Goal: Transaction & Acquisition: Purchase product/service

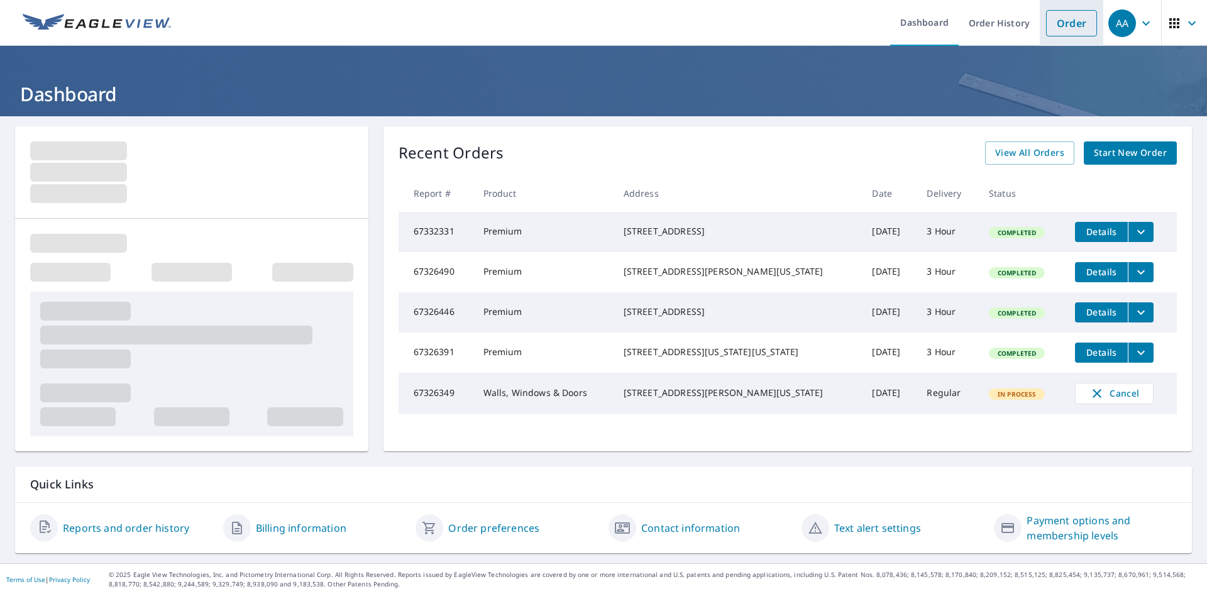
click at [1068, 22] on link "Order" at bounding box center [1071, 23] width 51 height 26
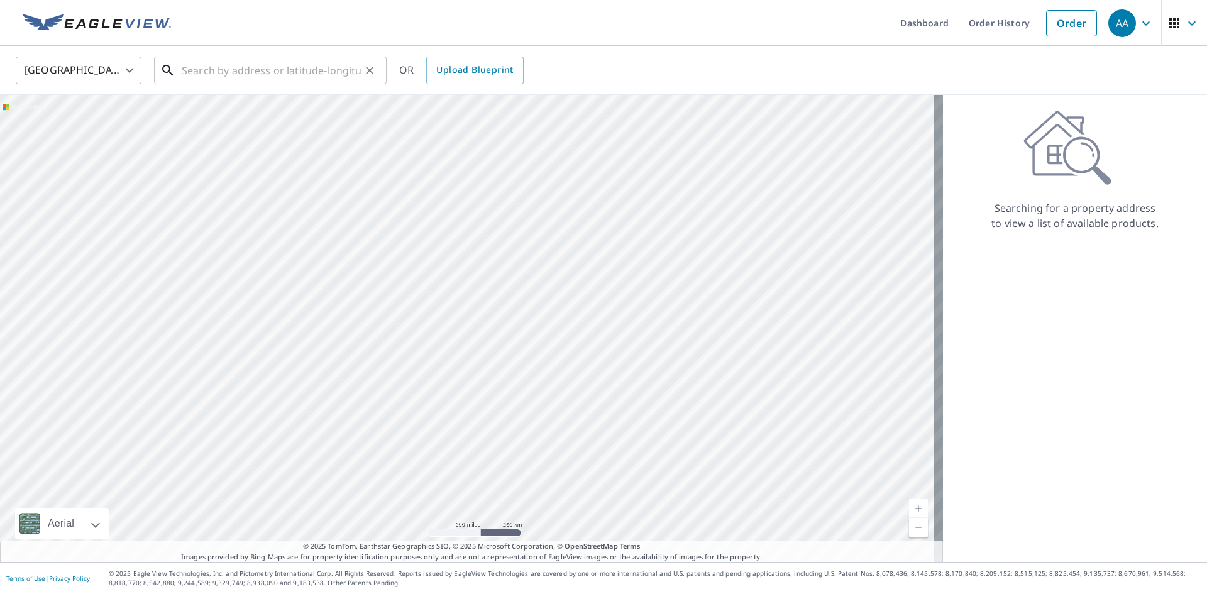
click at [226, 77] on input "text" at bounding box center [271, 70] width 179 height 35
paste input "[STREET_ADDRESS]"
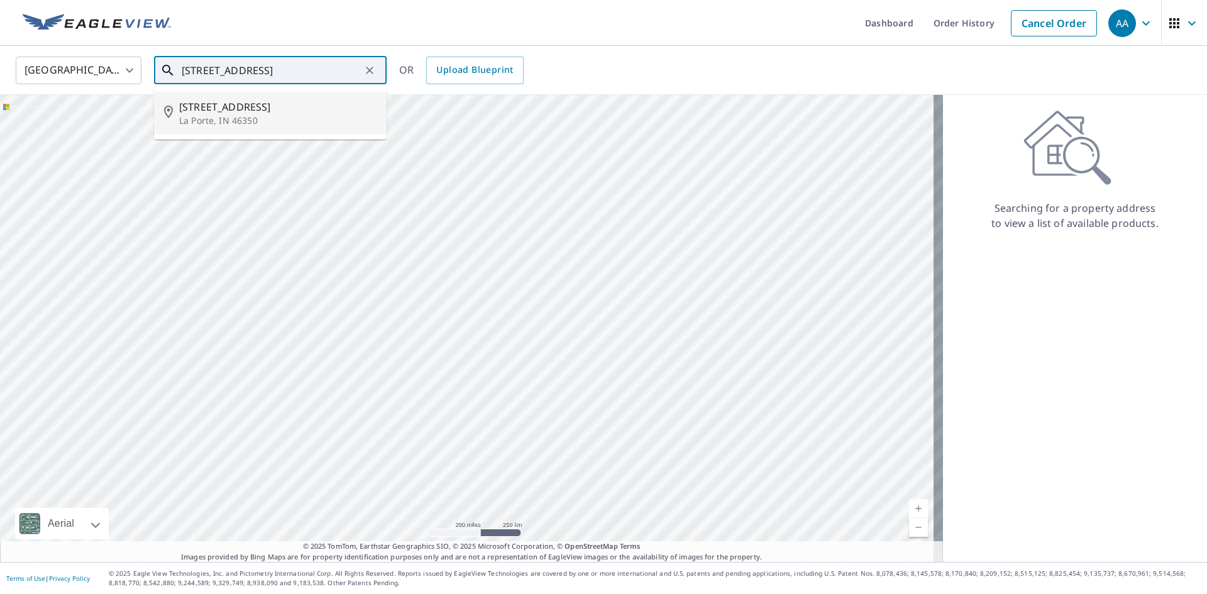
click at [272, 131] on li "[STREET_ADDRESS]" at bounding box center [270, 113] width 233 height 43
type input "[STREET_ADDRESS]"
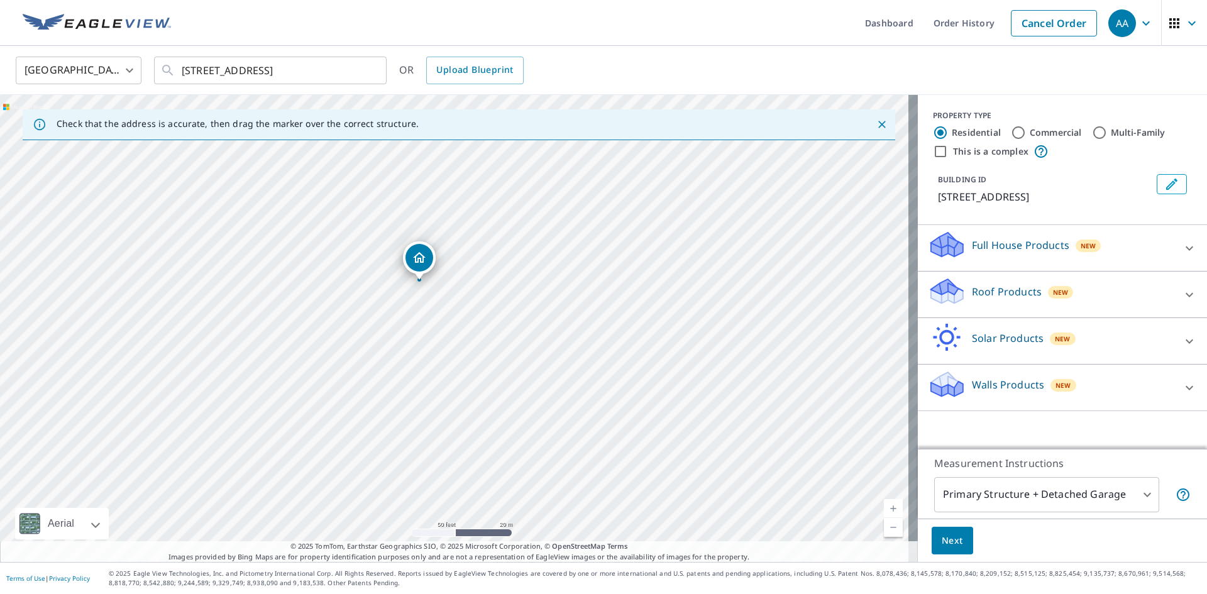
drag, startPoint x: 578, startPoint y: 309, endPoint x: 592, endPoint y: 323, distance: 19.1
click at [592, 323] on div "[STREET_ADDRESS]" at bounding box center [459, 328] width 918 height 467
click at [997, 296] on p "Roof Products" at bounding box center [1007, 291] width 70 height 15
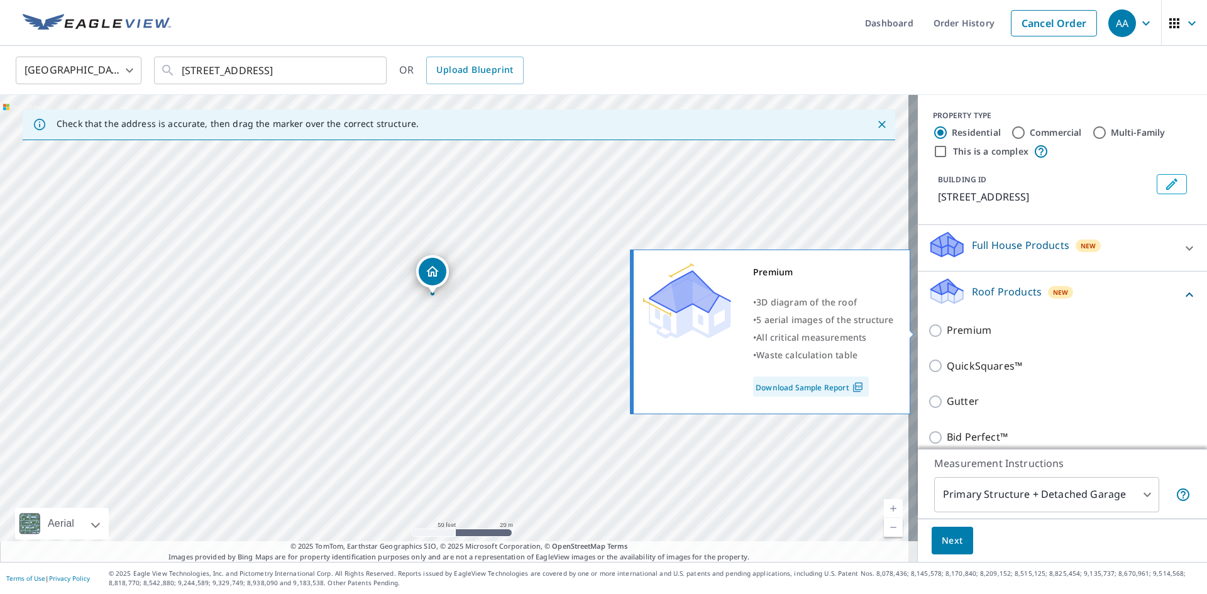
click at [931, 331] on input "Premium" at bounding box center [937, 330] width 19 height 15
checkbox input "true"
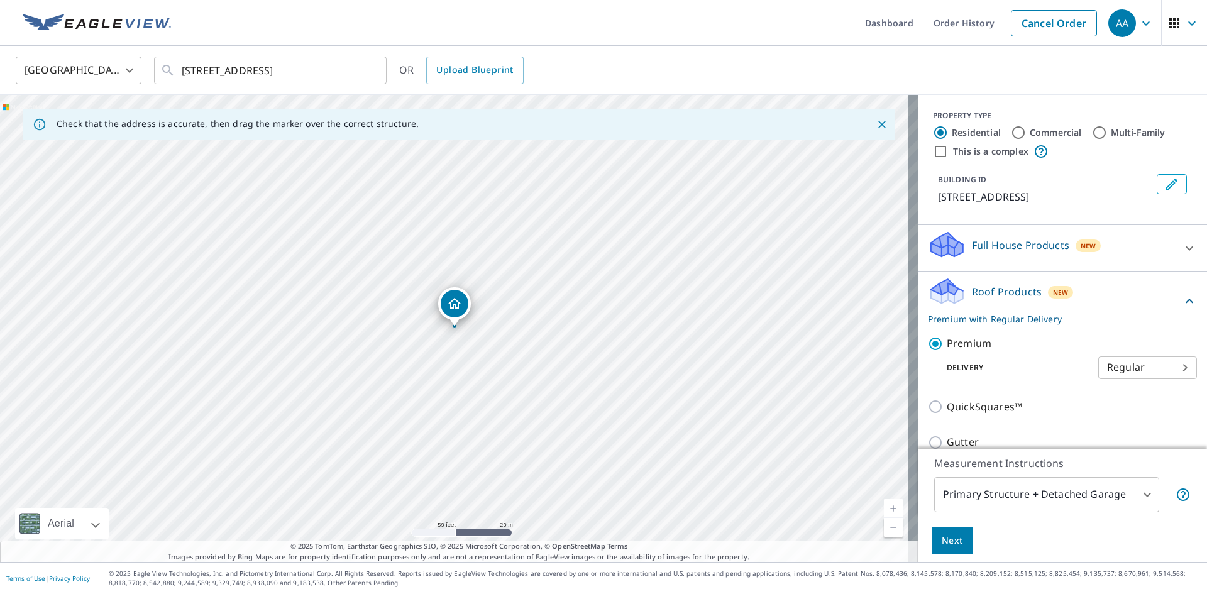
click at [1139, 370] on body "AA AA Dashboard Order History Cancel Order AA [GEOGRAPHIC_DATA] US ​ [STREET_AD…" at bounding box center [603, 297] width 1207 height 594
click at [1122, 404] on li "3 Hour" at bounding box center [1129, 413] width 99 height 23
type input "7"
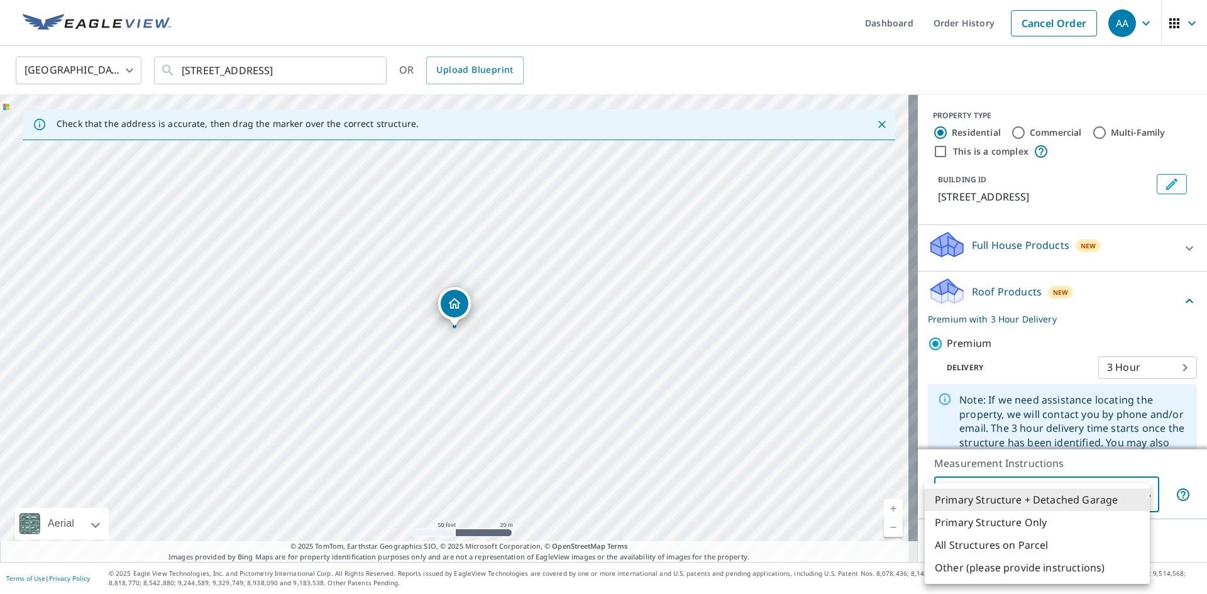
click at [1026, 497] on body "AA AA Dashboard Order History Cancel Order AA [GEOGRAPHIC_DATA] US ​ [STREET_AD…" at bounding box center [603, 297] width 1207 height 594
click at [1004, 524] on li "Primary Structure Only" at bounding box center [1037, 522] width 225 height 23
type input "2"
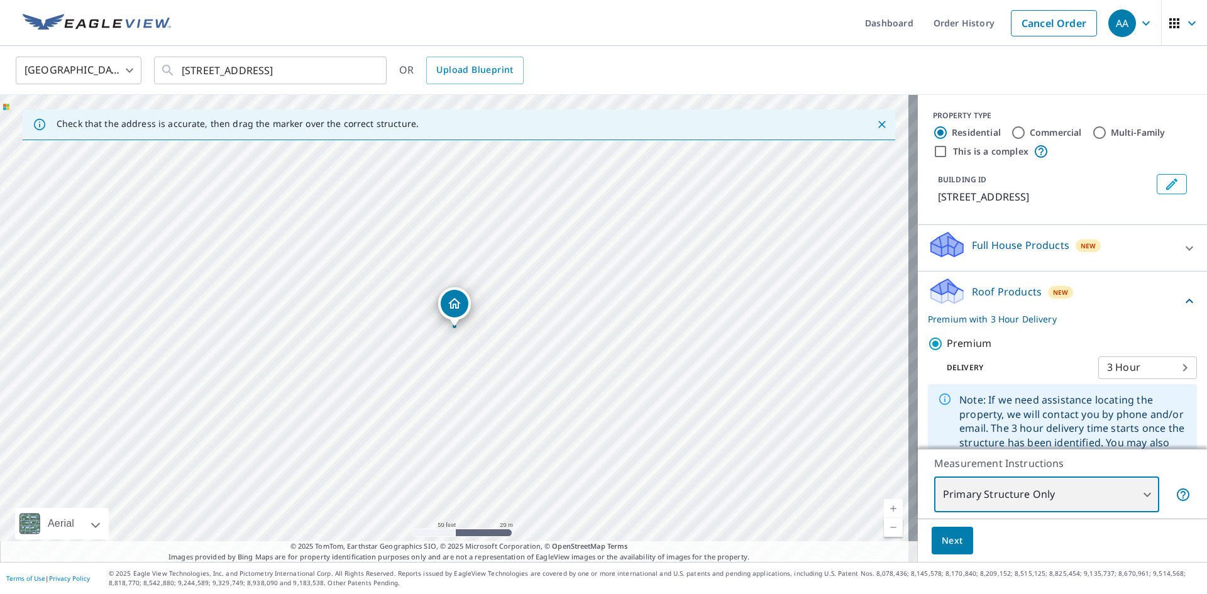
scroll to position [63, 0]
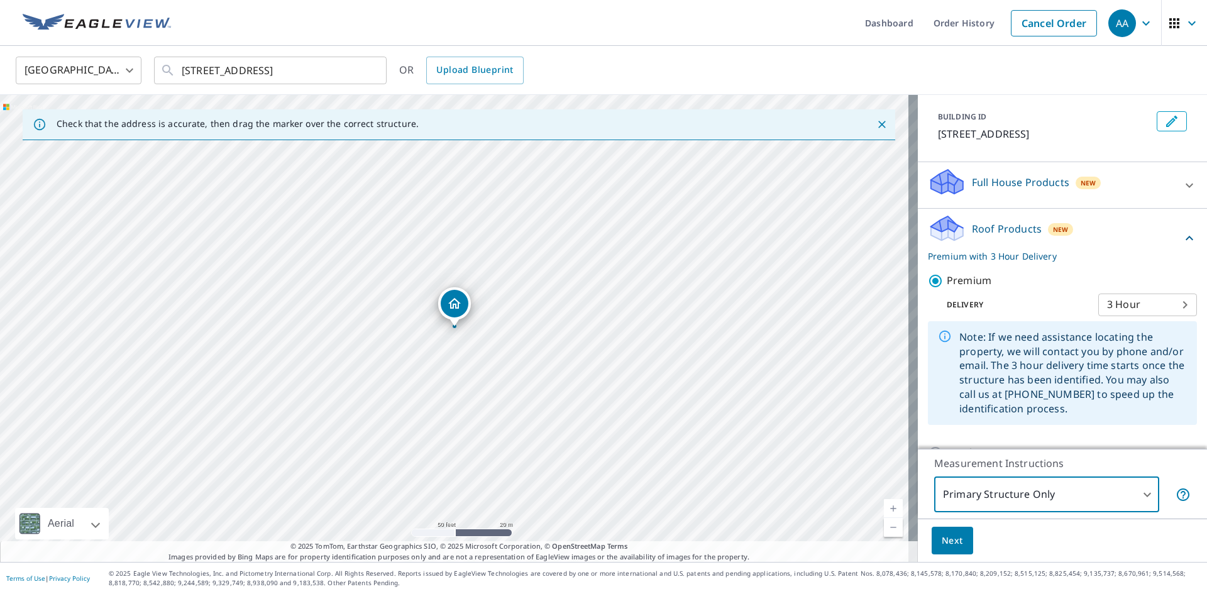
click at [942, 536] on span "Next" at bounding box center [952, 541] width 21 height 16
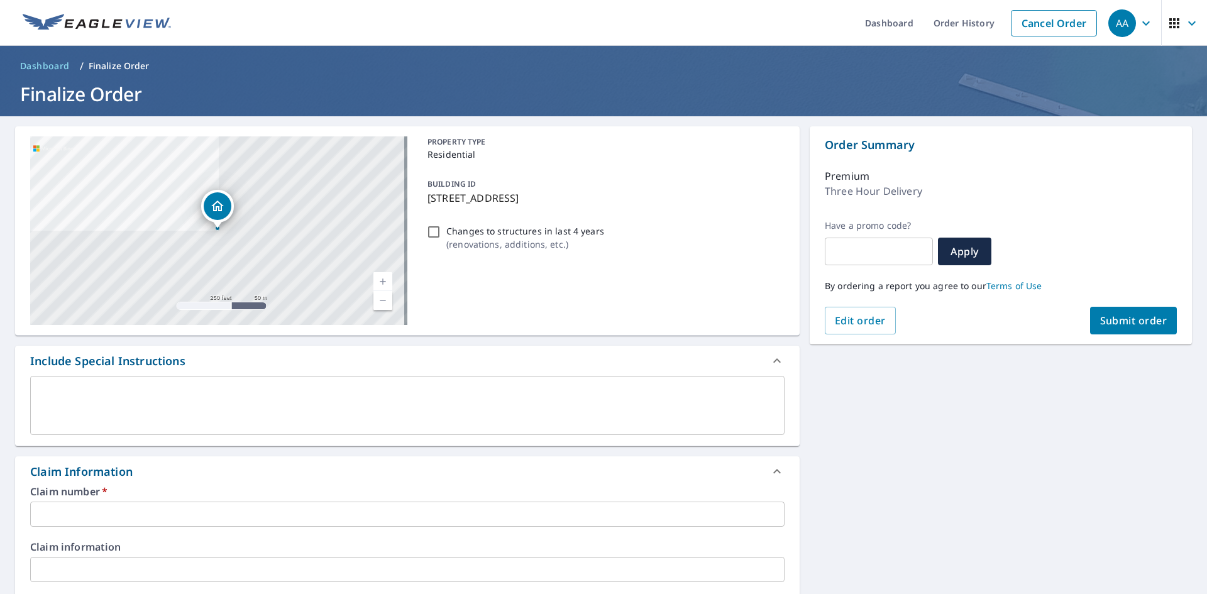
click at [77, 503] on input "text" at bounding box center [407, 514] width 755 height 25
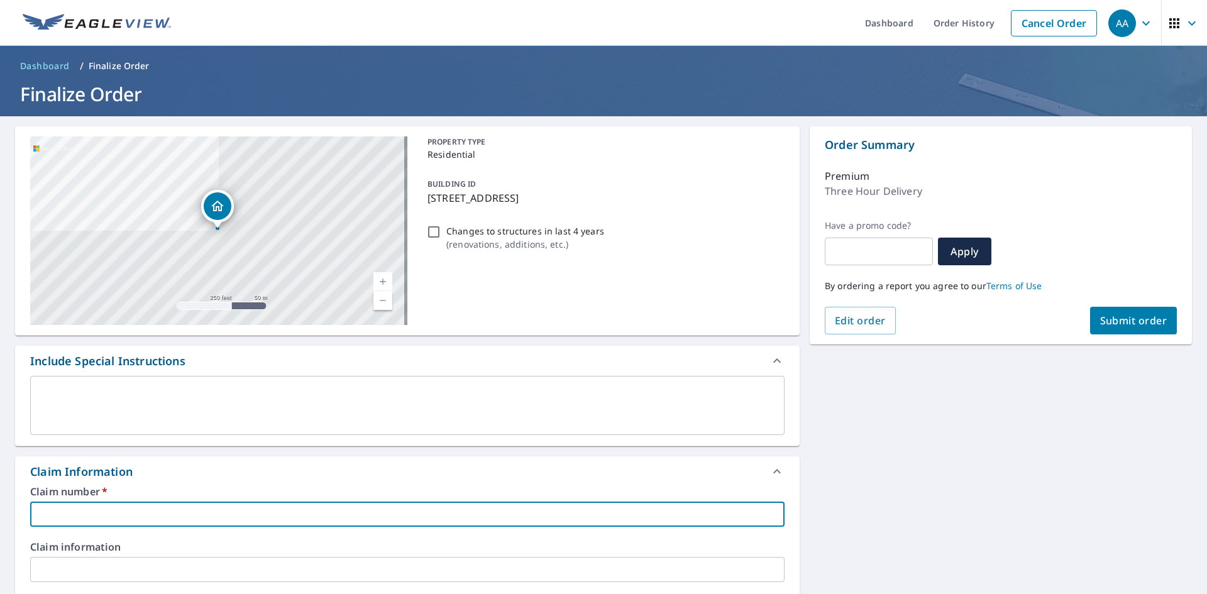
type input "J"
checkbox input "true"
type input "[PERSON_NAME]"
checkbox input "true"
type input "Jac"
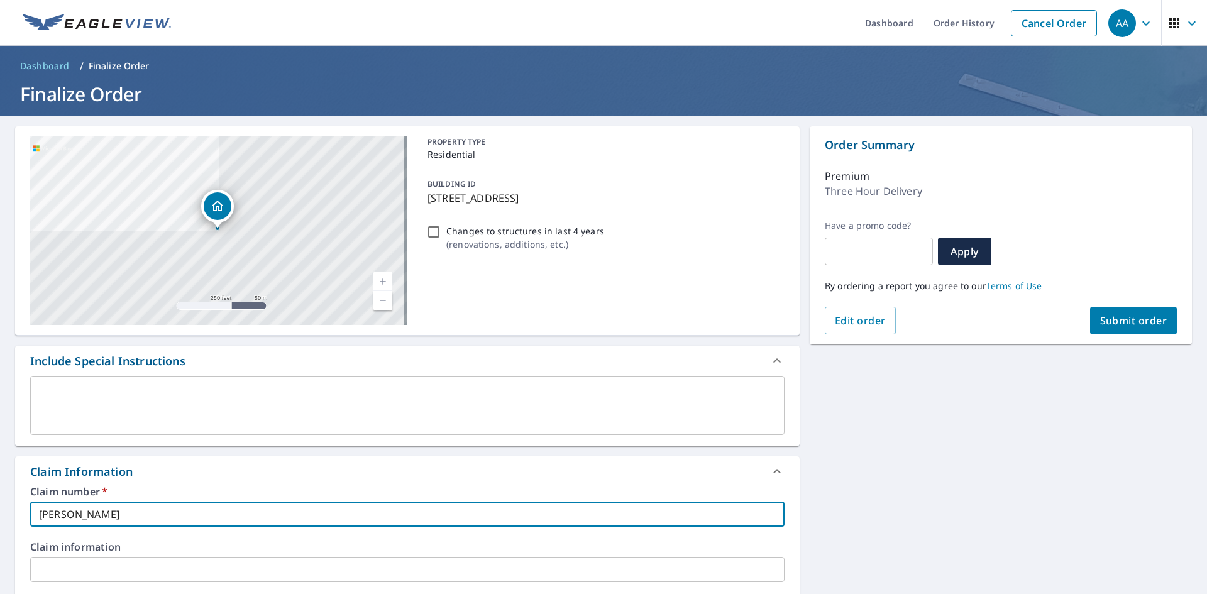
checkbox input "true"
type input "Jack"
checkbox input "true"
type input "Jacks"
checkbox input "true"
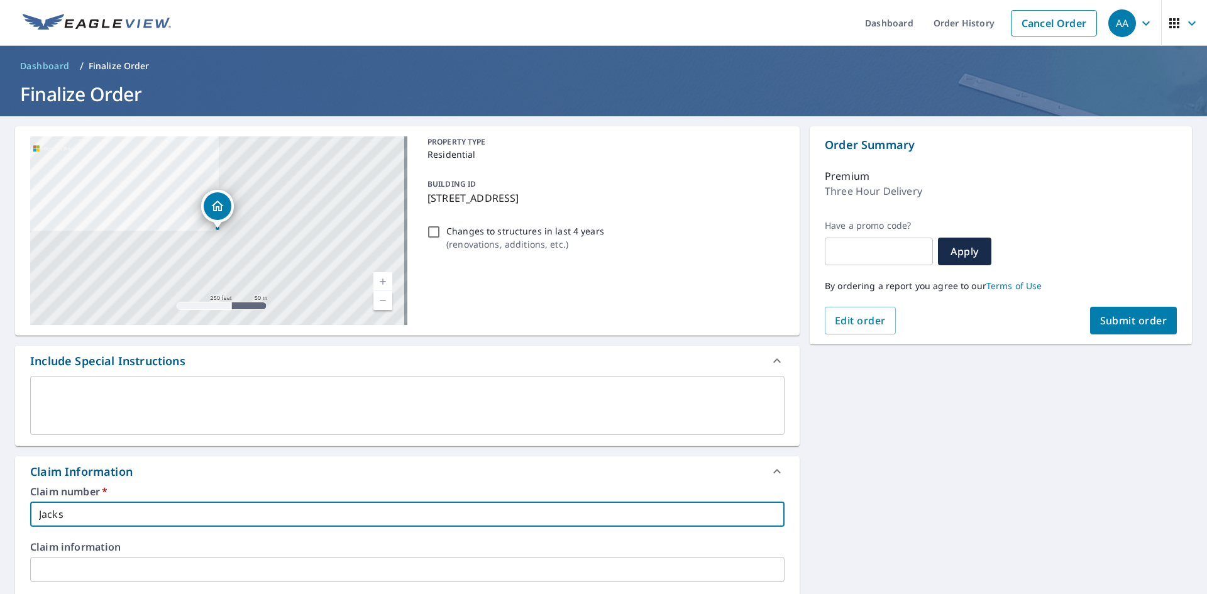
type input "Jackso"
checkbox input "true"
type input "[PERSON_NAME]"
checkbox input "true"
type input "[PERSON_NAME]"
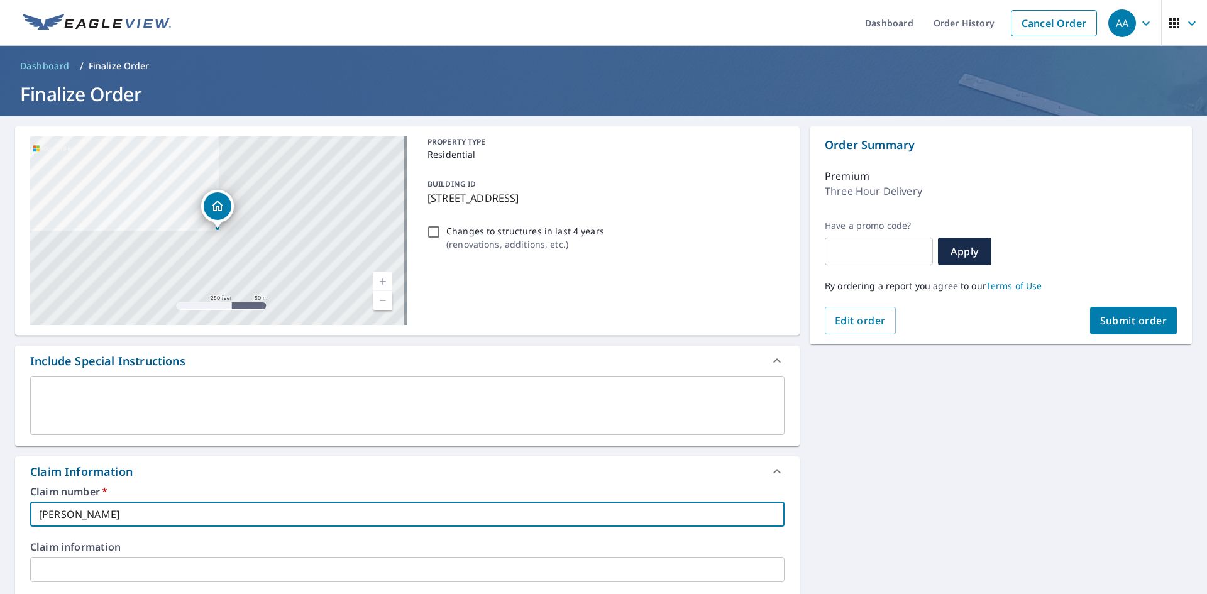
click at [976, 436] on div "[STREET_ADDRESS] Aerial Road A standard road map Aerial A detailed look from ab…" at bounding box center [603, 589] width 1207 height 946
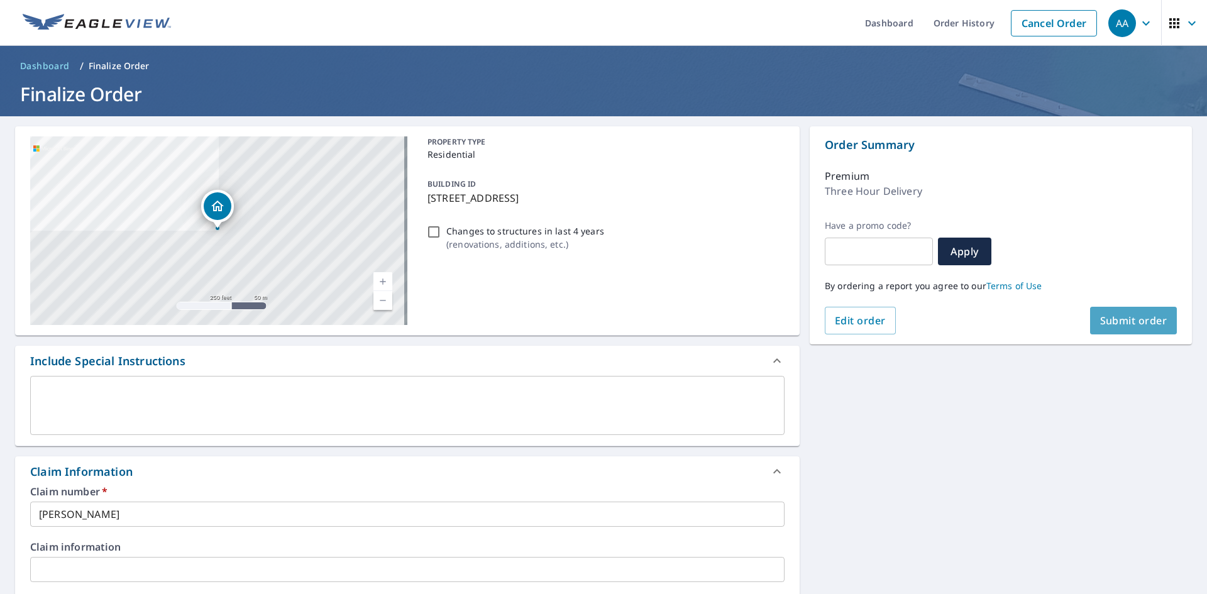
click at [1134, 324] on span "Submit order" at bounding box center [1133, 321] width 67 height 14
checkbox input "true"
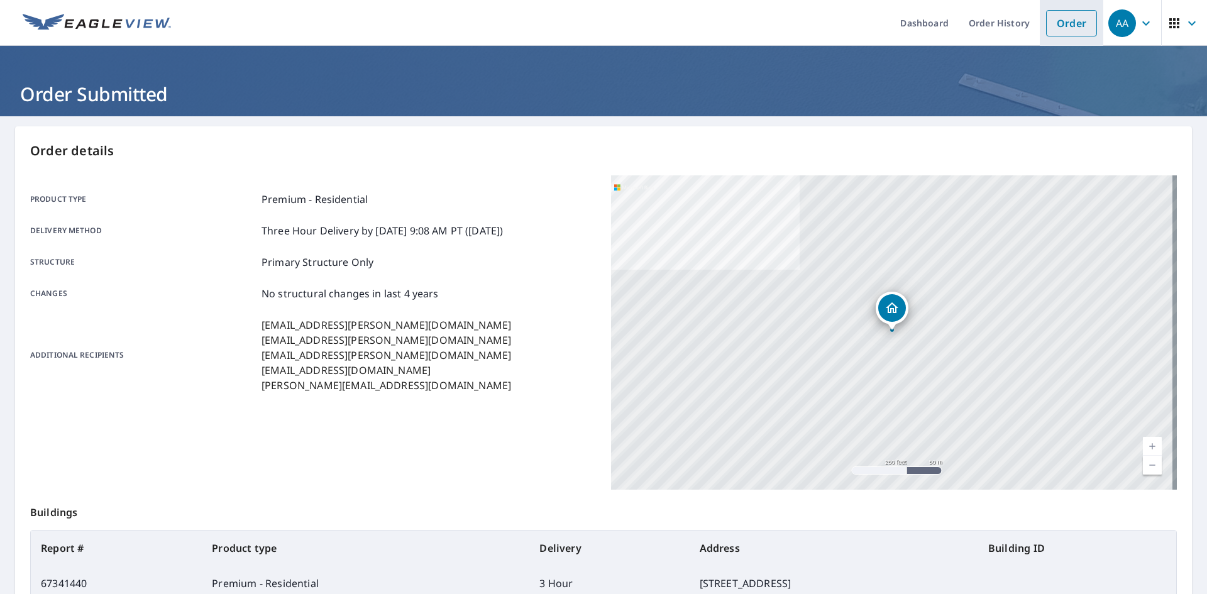
click at [1057, 23] on link "Order" at bounding box center [1071, 23] width 51 height 26
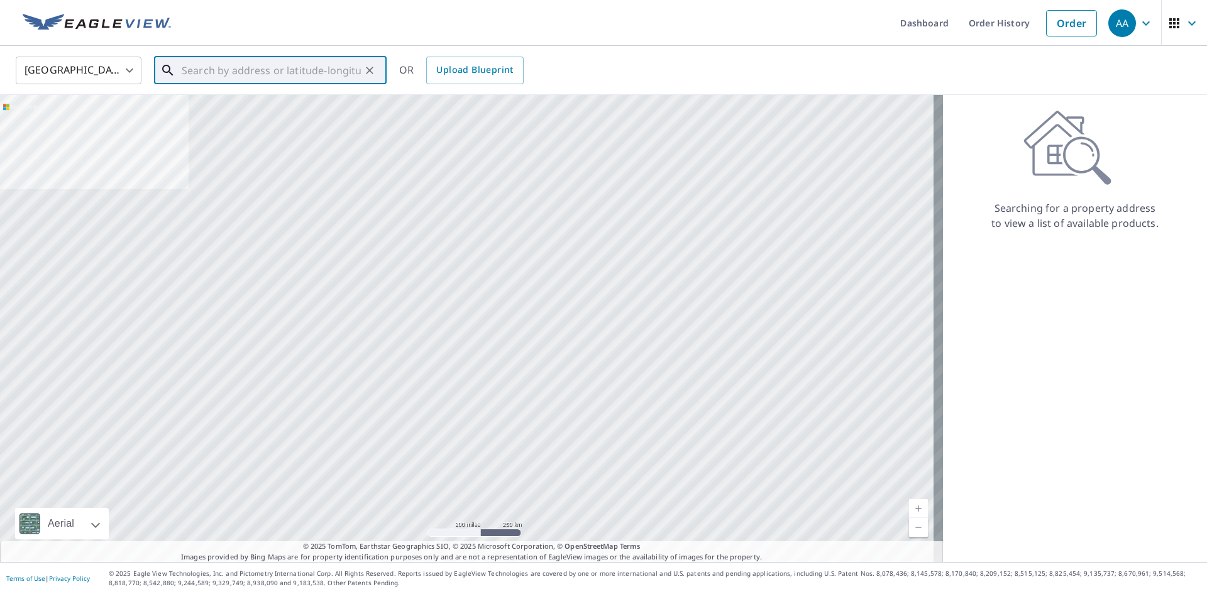
click at [280, 63] on input "text" at bounding box center [271, 70] width 179 height 35
paste input "[STREET_ADDRESS]"
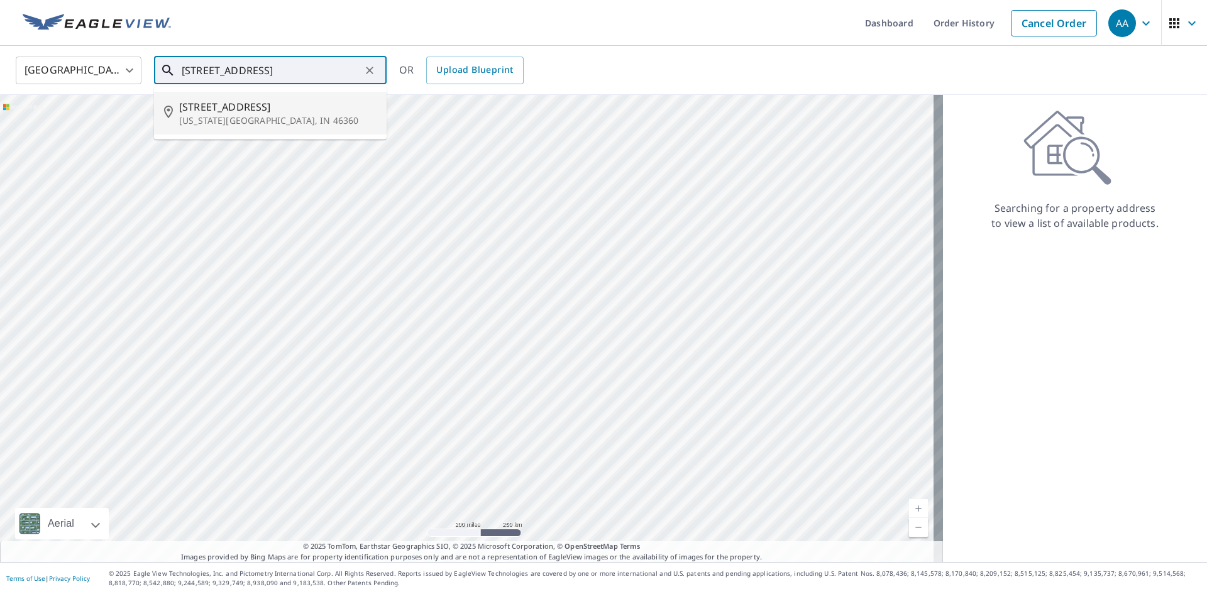
click at [326, 129] on li "[STREET_ADDRESS][US_STATE]" at bounding box center [270, 113] width 233 height 43
type input "[STREET_ADDRESS][US_STATE]"
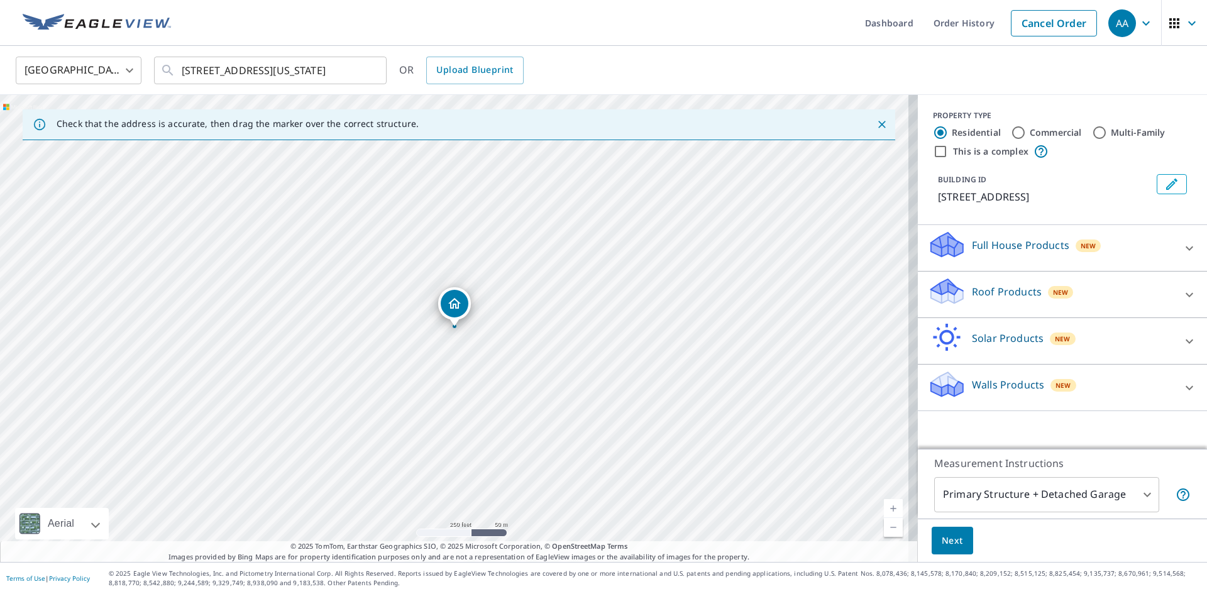
click at [1004, 285] on p "Roof Products" at bounding box center [1007, 291] width 70 height 15
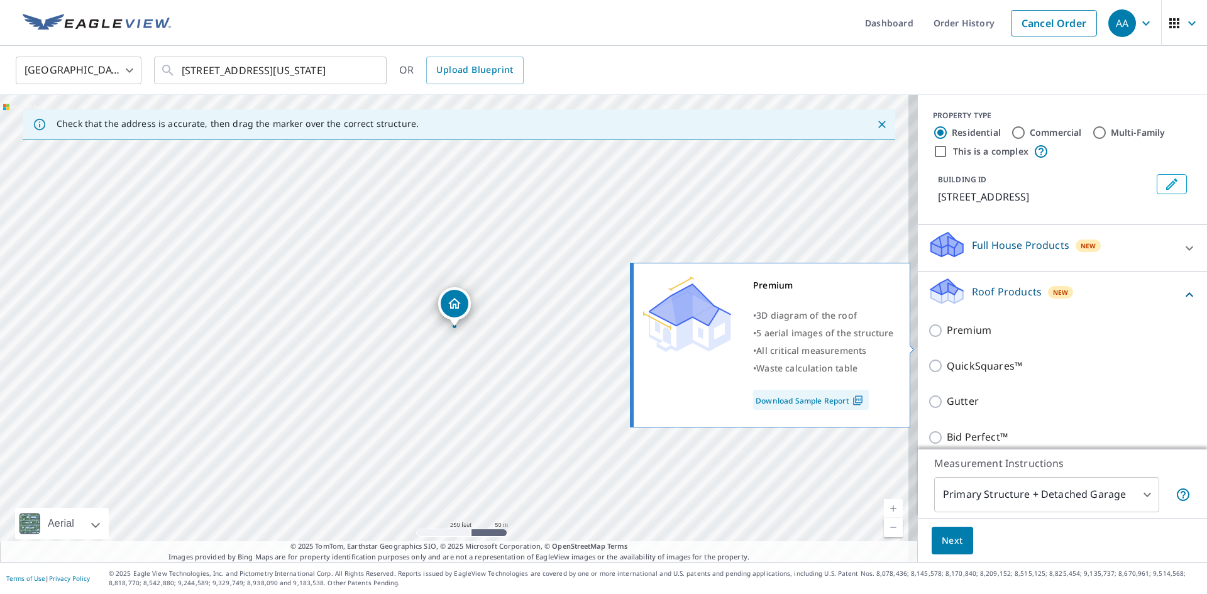
click at [936, 338] on input "Premium" at bounding box center [937, 330] width 19 height 15
checkbox input "true"
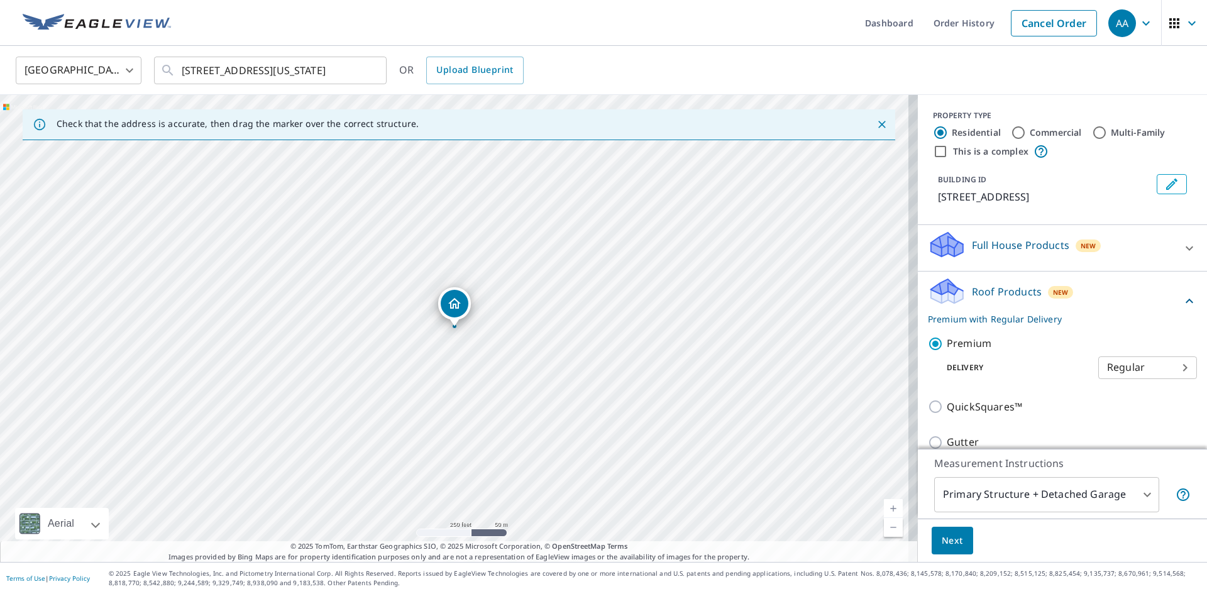
click at [1092, 379] on body "AA AA Dashboard Order History Cancel Order AA [GEOGRAPHIC_DATA] [GEOGRAPHIC_DAT…" at bounding box center [603, 297] width 1207 height 594
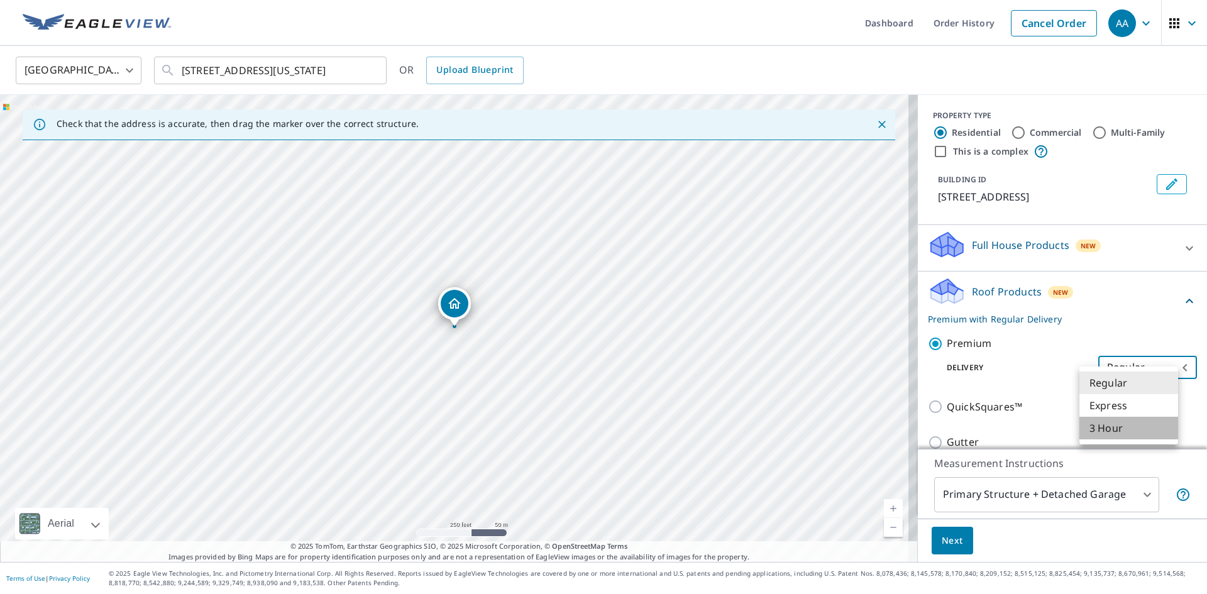
click at [1107, 430] on li "3 Hour" at bounding box center [1129, 428] width 99 height 23
type input "7"
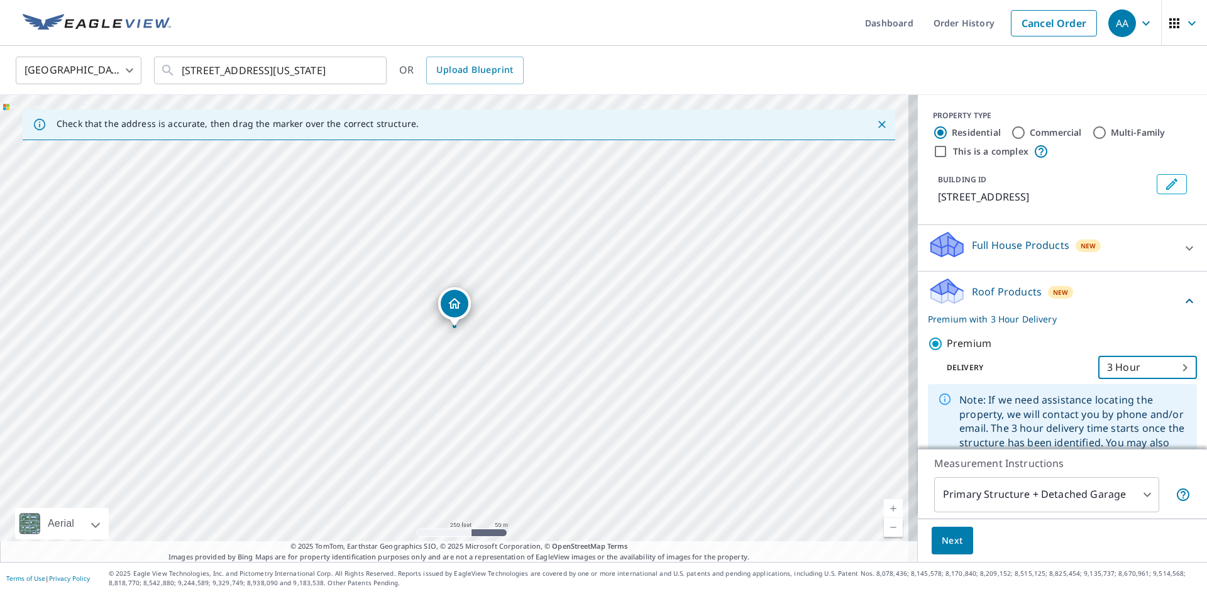
click at [942, 545] on span "Next" at bounding box center [952, 541] width 21 height 16
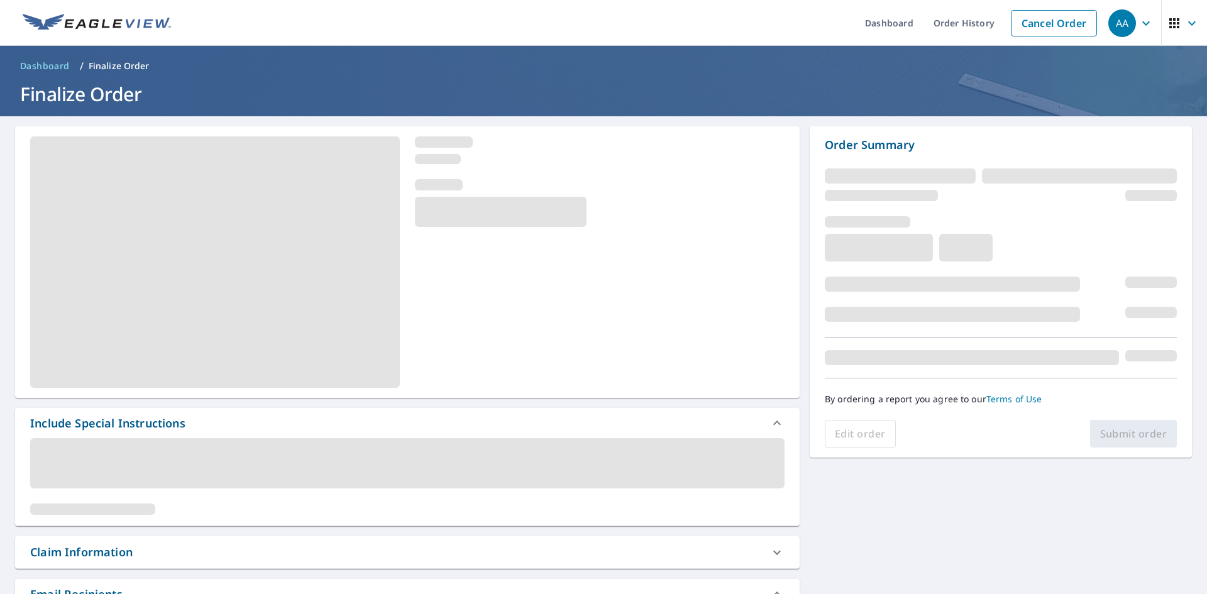
click at [126, 556] on div "Claim Information" at bounding box center [81, 552] width 102 height 17
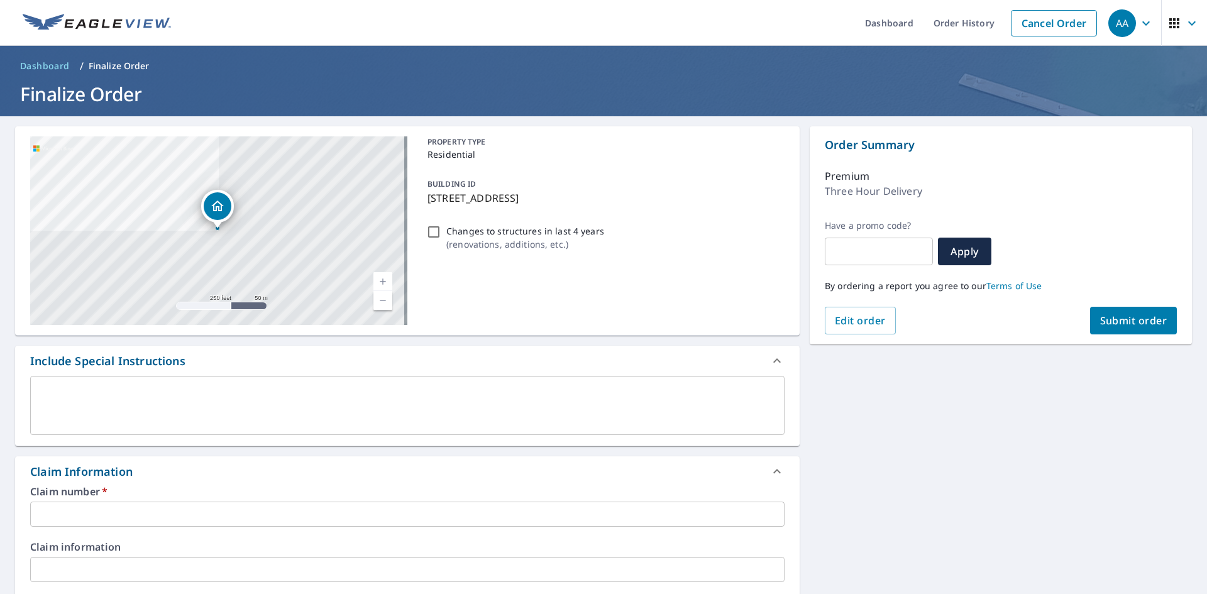
click at [170, 512] on input "text" at bounding box center [407, 514] width 755 height 25
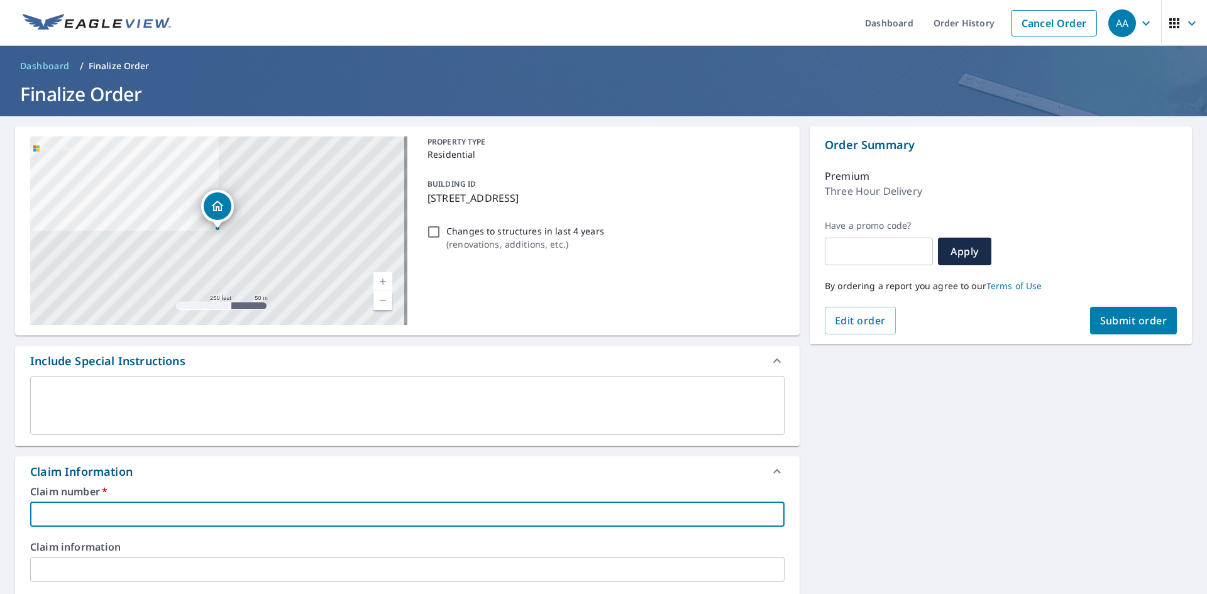
type input "b"
checkbox input "true"
type input "bu"
checkbox input "true"
type input "[PERSON_NAME]"
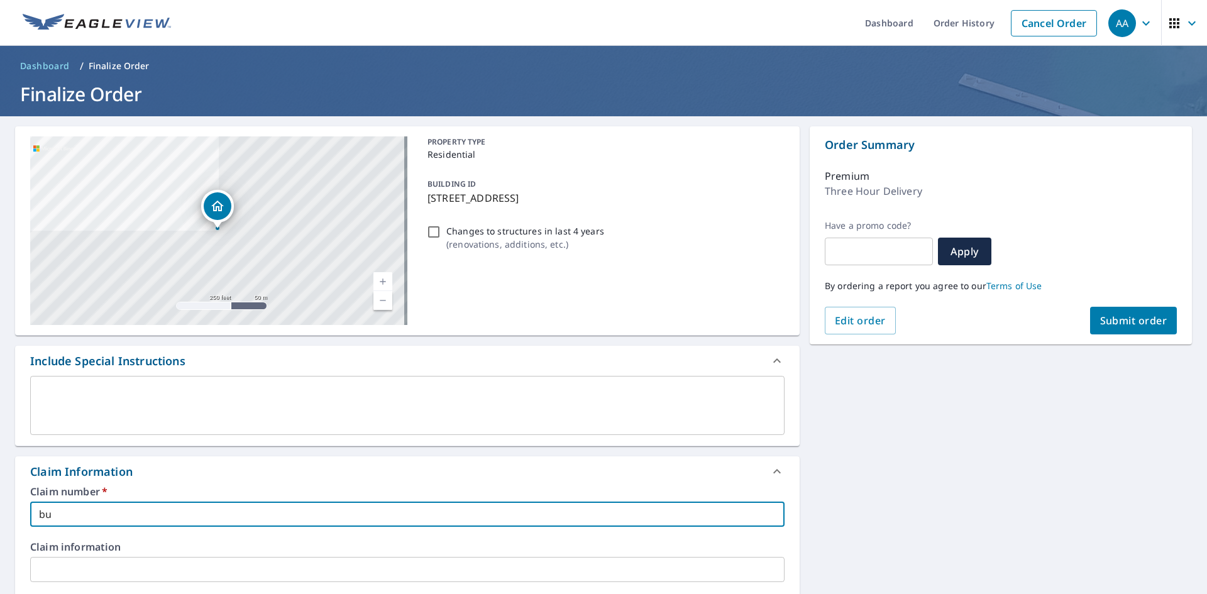
checkbox input "true"
type input "buil"
checkbox input "true"
type input "build"
checkbox input "true"
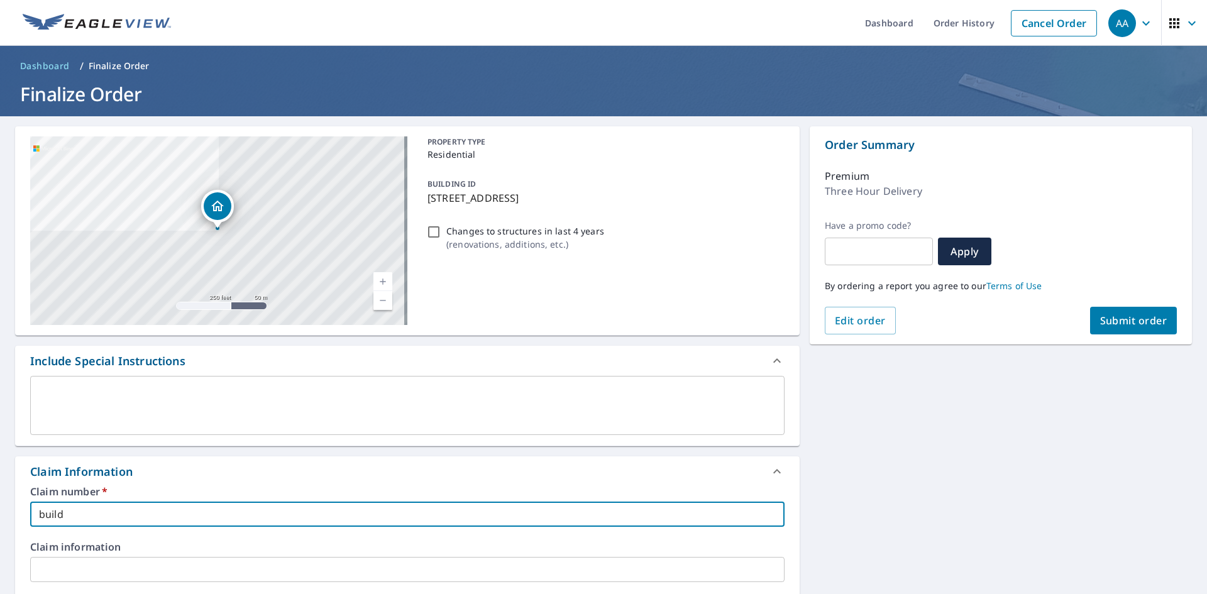
type input "builde"
checkbox input "true"
type input "builder"
checkbox input "true"
type input "builders"
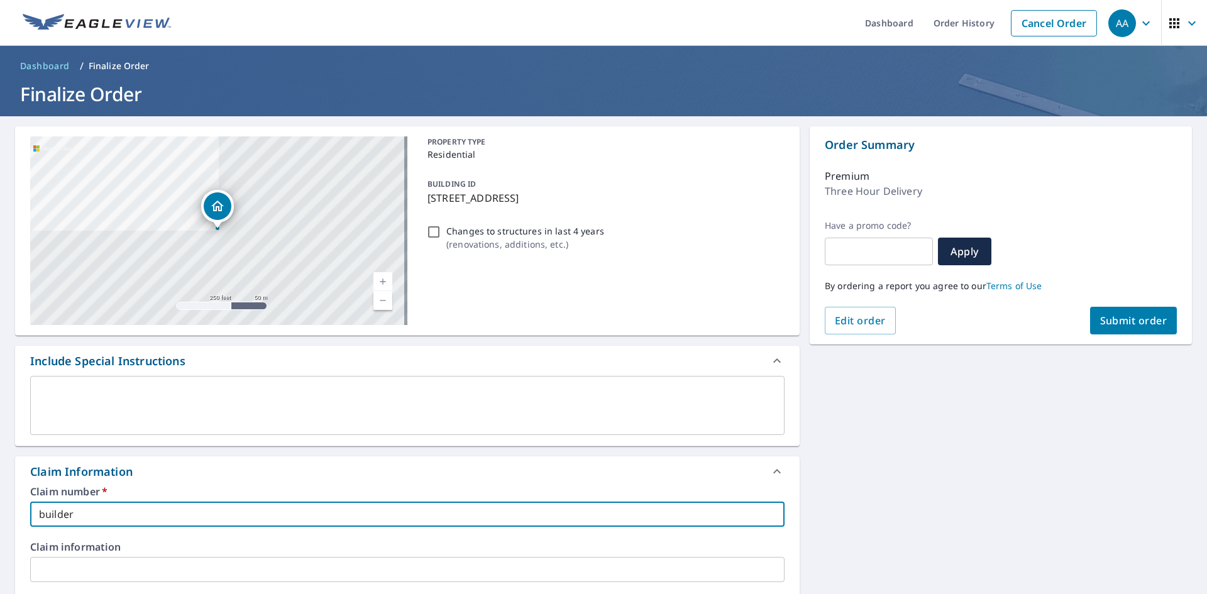
checkbox input "true"
type input "builders"
checkbox input "true"
type input "builders 3"
checkbox input "true"
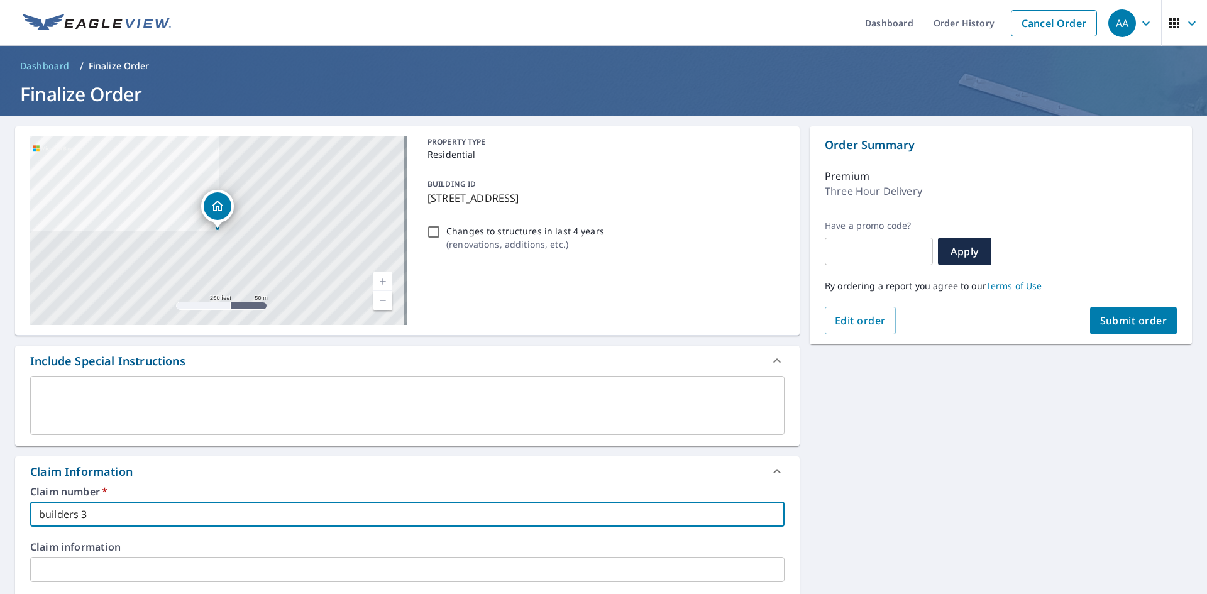
type input "builders 3"
checkbox input "true"
type input "builders 3"
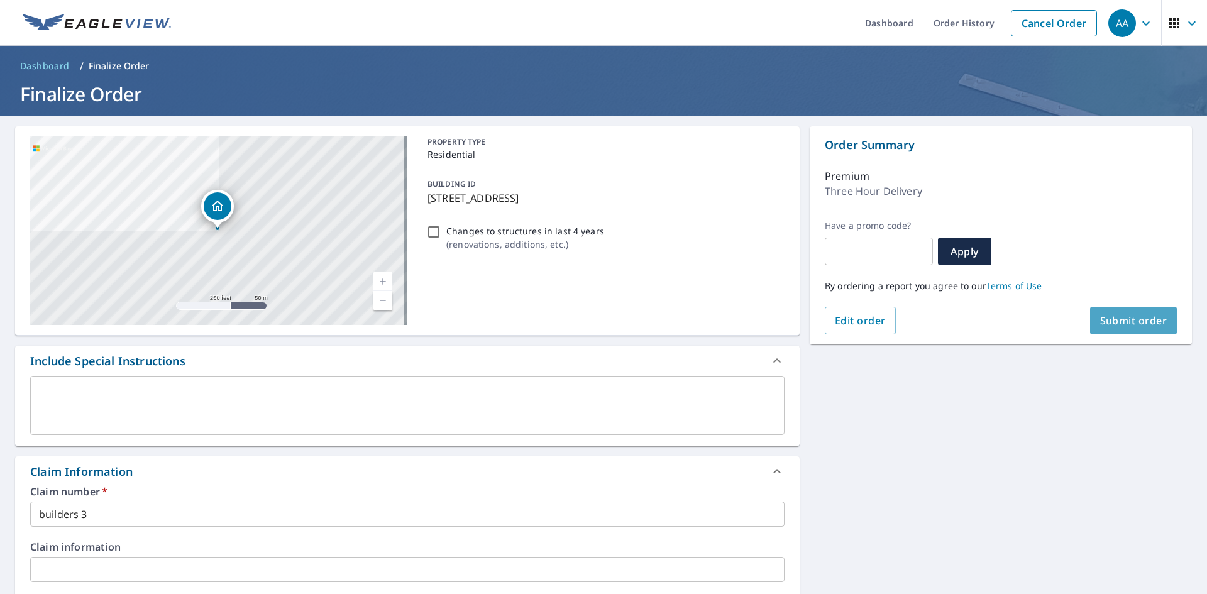
click at [1110, 318] on span "Submit order" at bounding box center [1133, 321] width 67 height 14
checkbox input "true"
